Goal: Entertainment & Leisure: Consume media (video, audio)

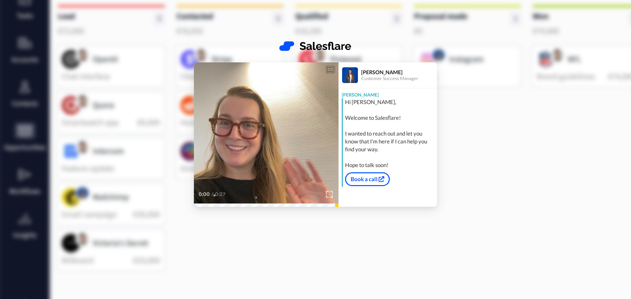
click at [295, 169] on video at bounding box center [266, 134] width 145 height 145
click at [266, 134] on icon "Play/Pause" at bounding box center [266, 134] width 17 height 31
click at [270, 138] on icon at bounding box center [266, 134] width 17 height 17
click at [332, 195] on img at bounding box center [329, 194] width 7 height 7
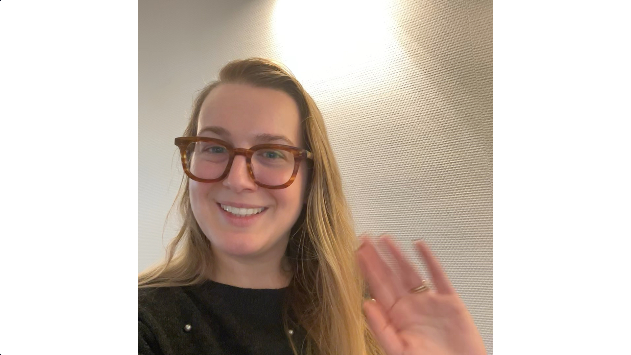
click at [306, 155] on video at bounding box center [315, 177] width 631 height 355
